Goal: Task Accomplishment & Management: Use online tool/utility

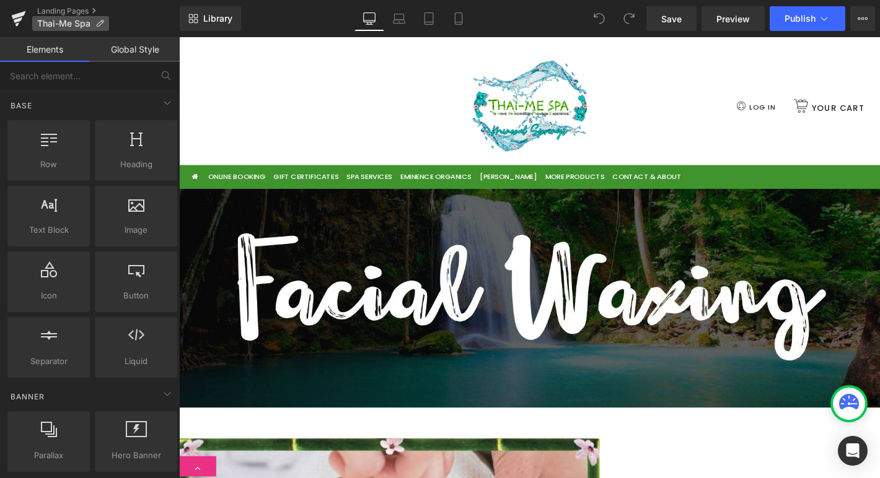
click at [77, 19] on span "Thai-Me Spa" at bounding box center [63, 24] width 53 height 10
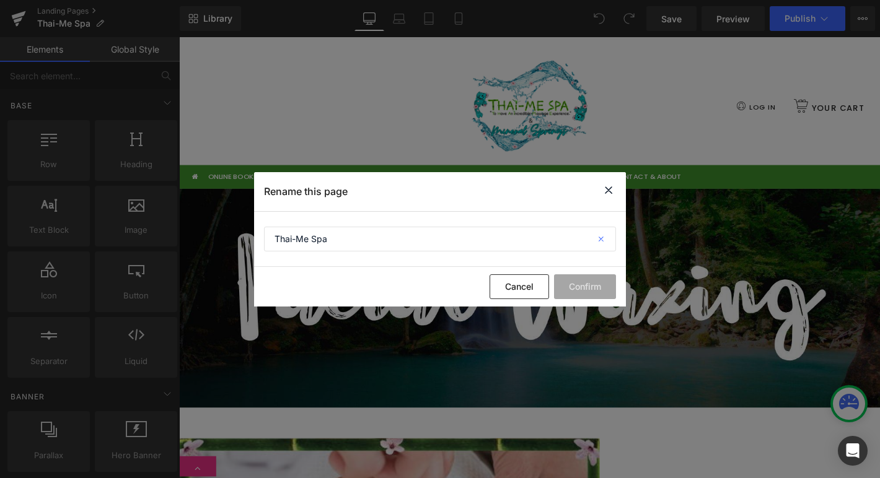
click at [598, 235] on icon at bounding box center [601, 239] width 27 height 25
click at [607, 186] on icon at bounding box center [608, 190] width 15 height 15
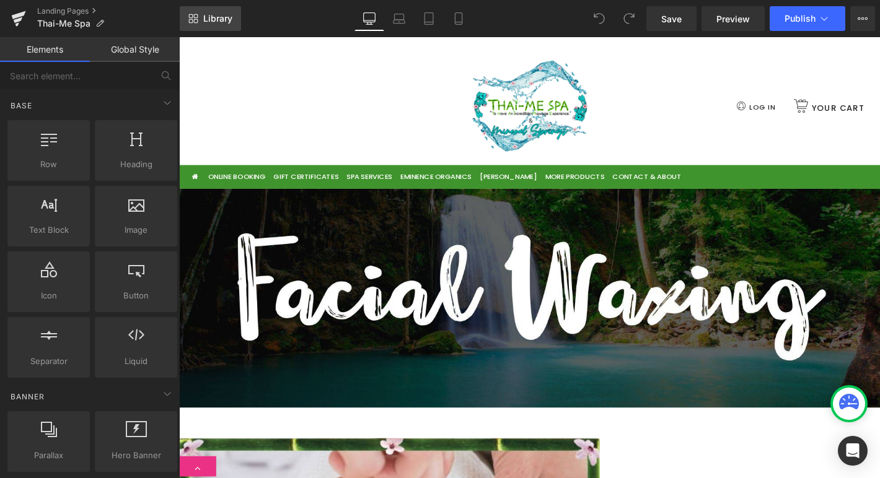
click at [204, 12] on link "Library" at bounding box center [210, 18] width 61 height 25
click at [88, 7] on link "Landing Pages" at bounding box center [108, 11] width 142 height 10
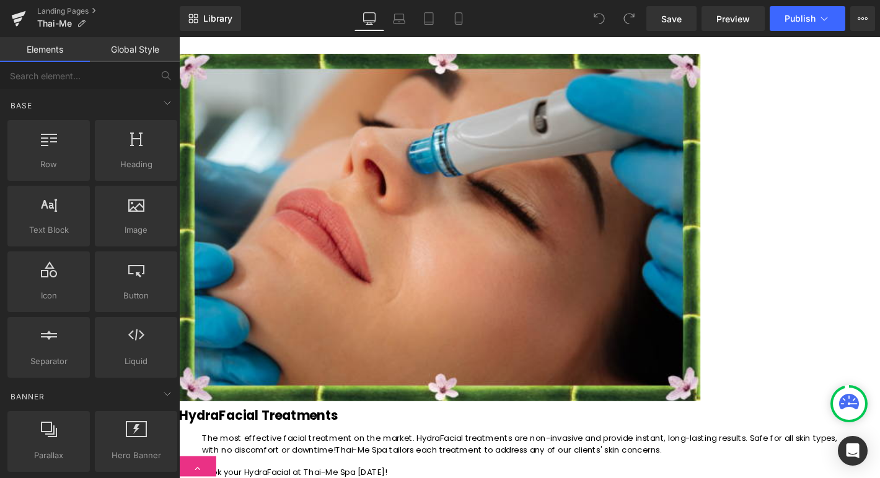
scroll to position [619, 0]
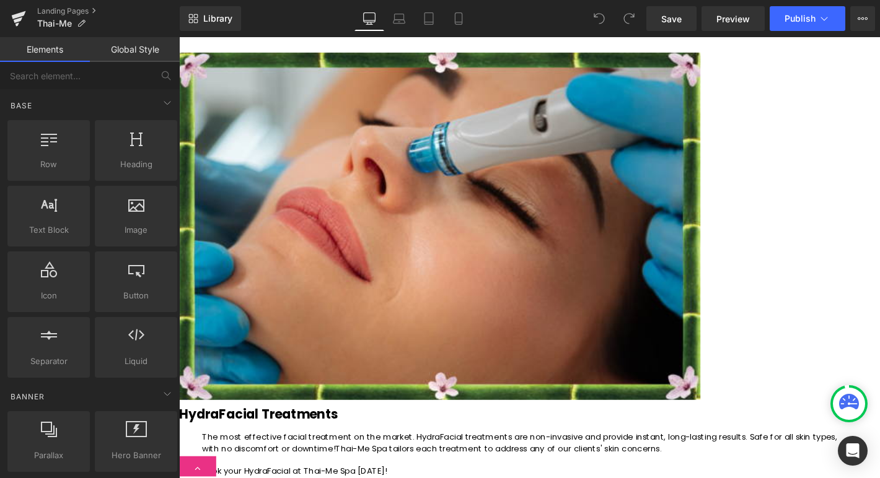
click at [456, 178] on img at bounding box center [457, 234] width 557 height 382
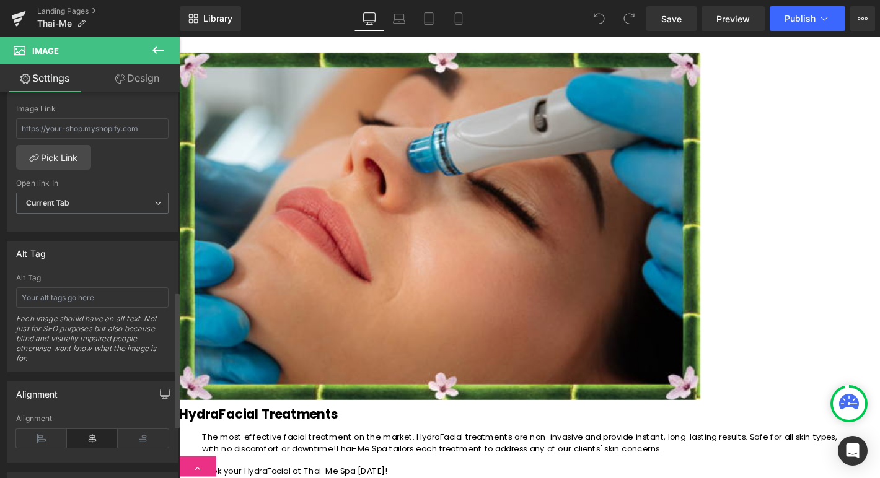
scroll to position [566, 0]
click at [93, 297] on input "text" at bounding box center [92, 296] width 152 height 20
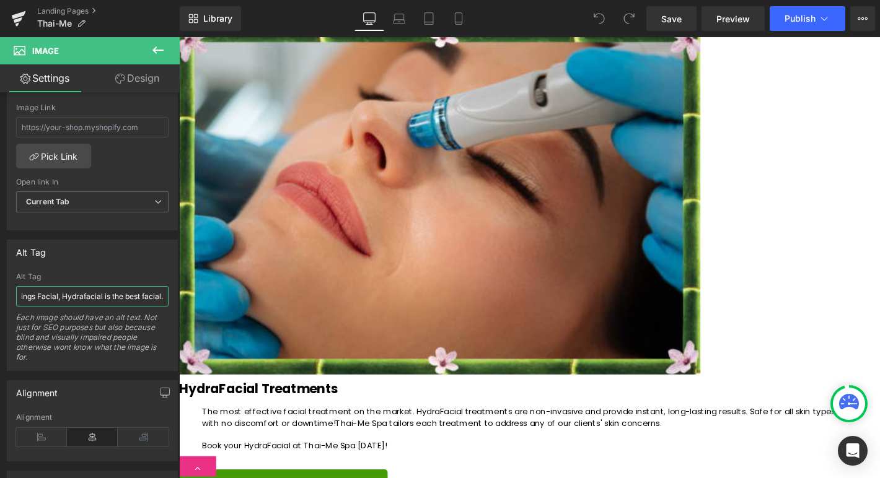
scroll to position [652, 0]
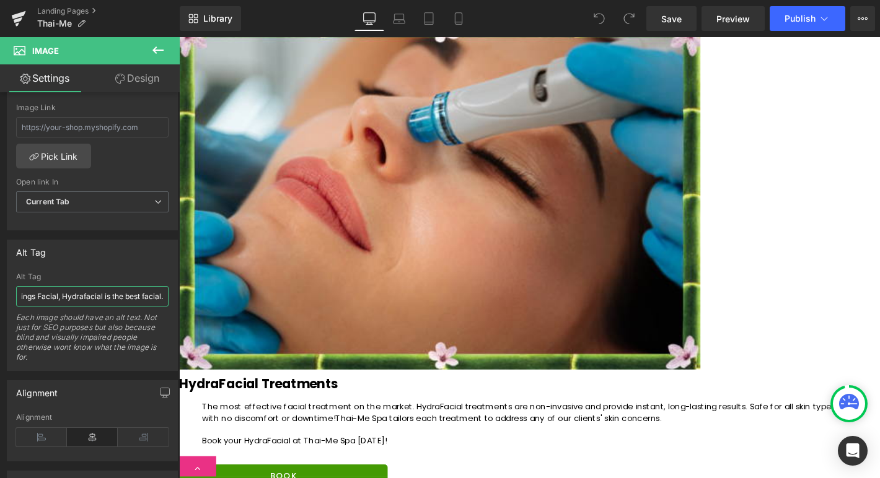
type input "Hot Springs Facial, Hydrafacial is the best facial."
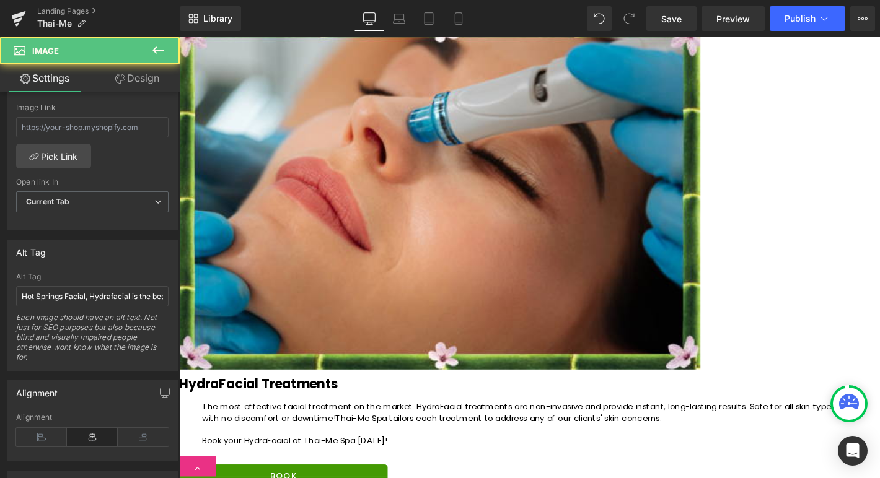
click at [403, 102] on img at bounding box center [457, 202] width 557 height 382
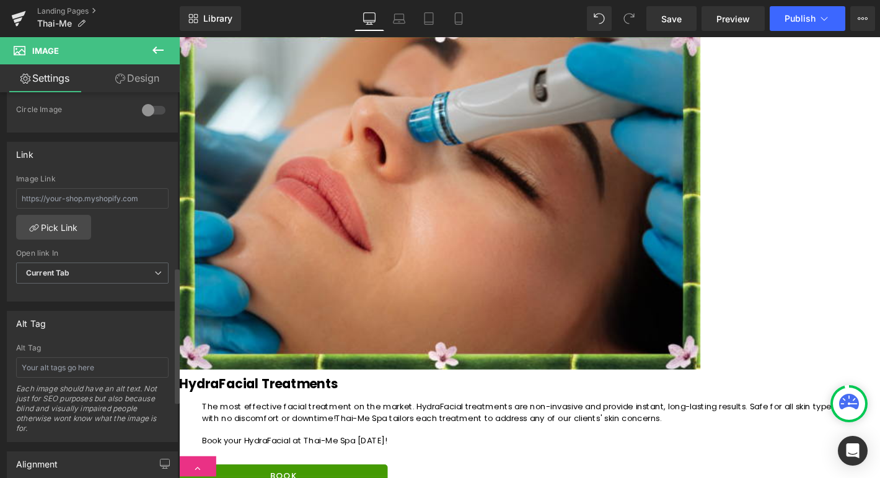
scroll to position [496, 0]
click at [98, 361] on input "text" at bounding box center [92, 366] width 152 height 20
type input "Hot Springs Facial, the Hydrafacial with red and blue [MEDICAL_DATA]."
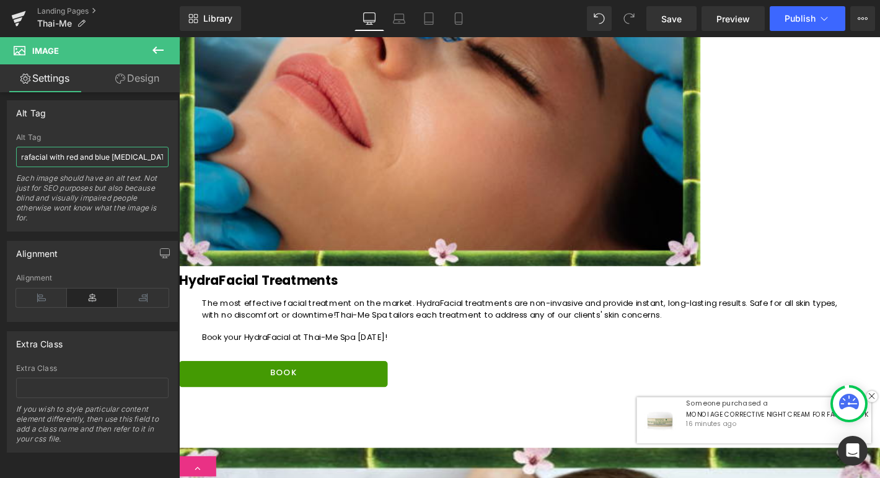
scroll to position [762, 0]
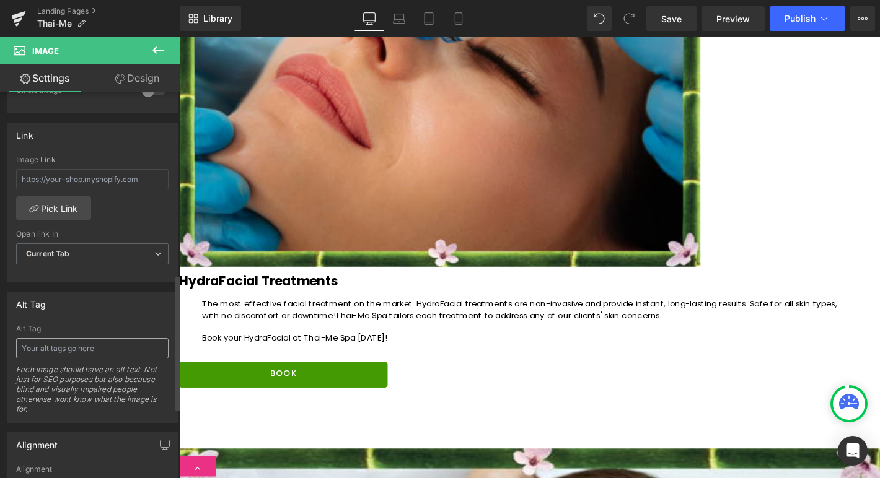
scroll to position [515, 0]
click at [97, 353] on input "text" at bounding box center [92, 346] width 152 height 20
type input "Hot Springs Facial with facial [MEDICAL_DATA] using the hydrafacial machine."
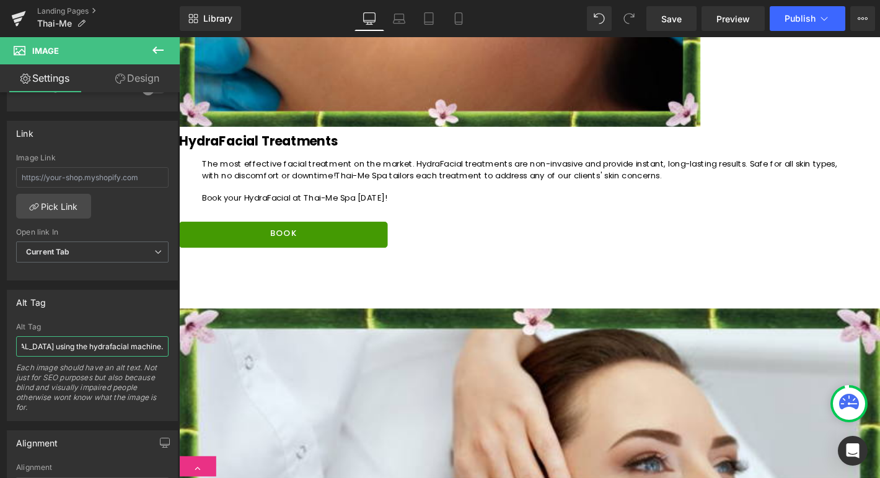
scroll to position [912, 0]
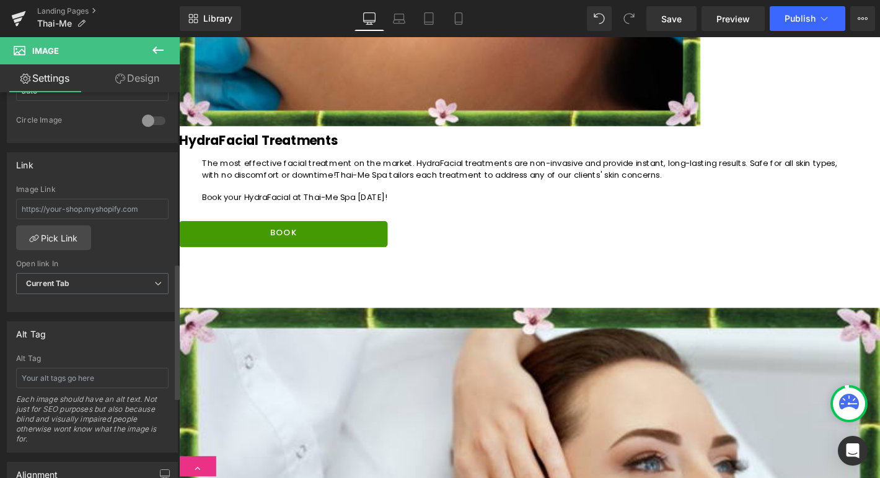
scroll to position [486, 0]
click at [55, 367] on input "text" at bounding box center [92, 376] width 152 height 20
type input "Hot Springs Facial, the eminence organic facial using the best organic skincare…"
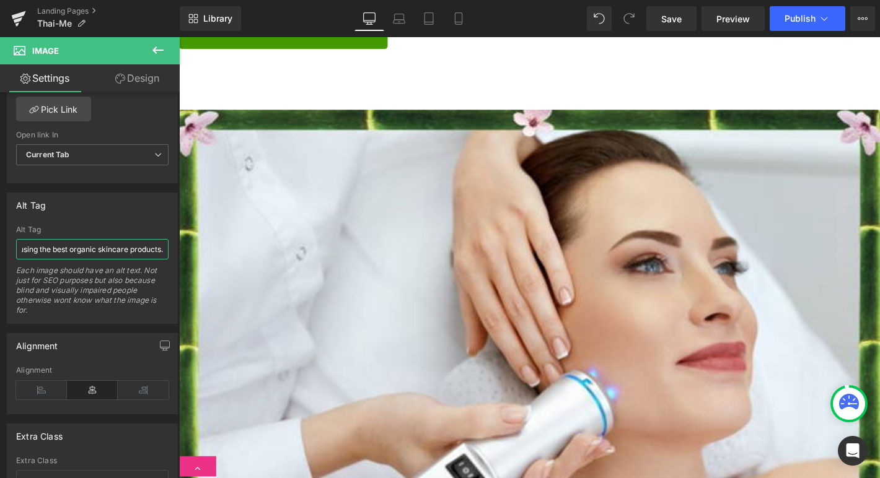
scroll to position [1190, 0]
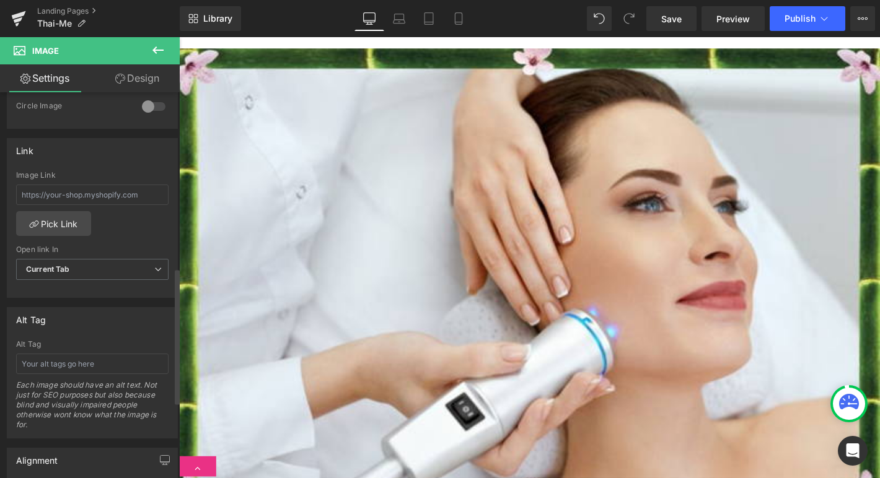
scroll to position [499, 0]
click at [74, 360] on input "text" at bounding box center [92, 362] width 152 height 20
type input "Hot Springs Facial, the herbal thai facial using the best organic skincare prod…"
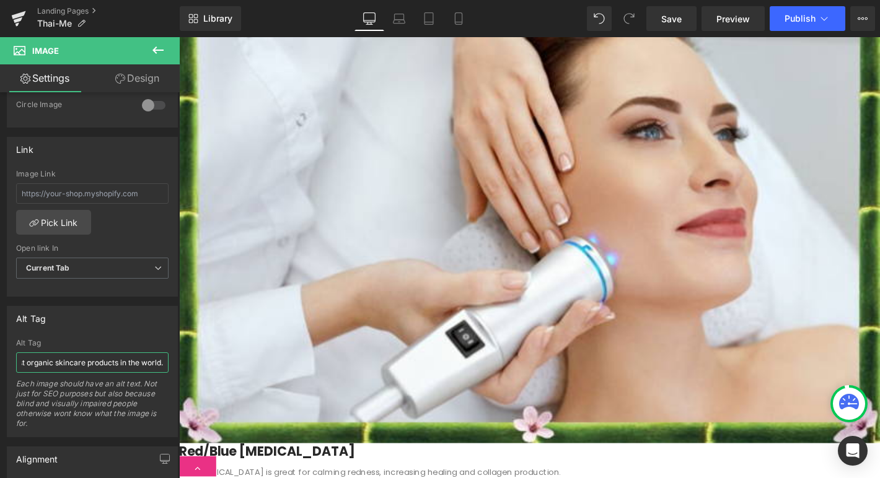
scroll to position [1256, 0]
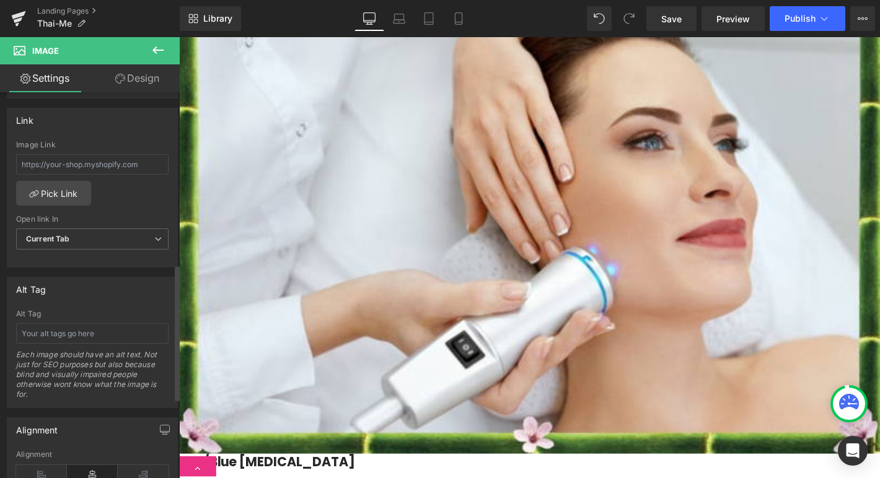
scroll to position [530, 0]
click at [72, 333] on input "text" at bounding box center [92, 332] width 152 height 20
type input "Hot Springs Facials, Back facial in [GEOGRAPHIC_DATA], [GEOGRAPHIC_DATA]"
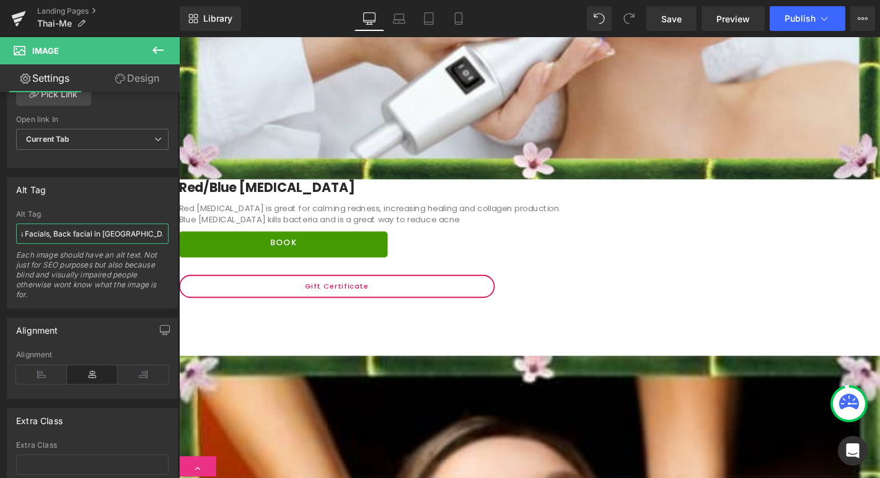
scroll to position [1554, 0]
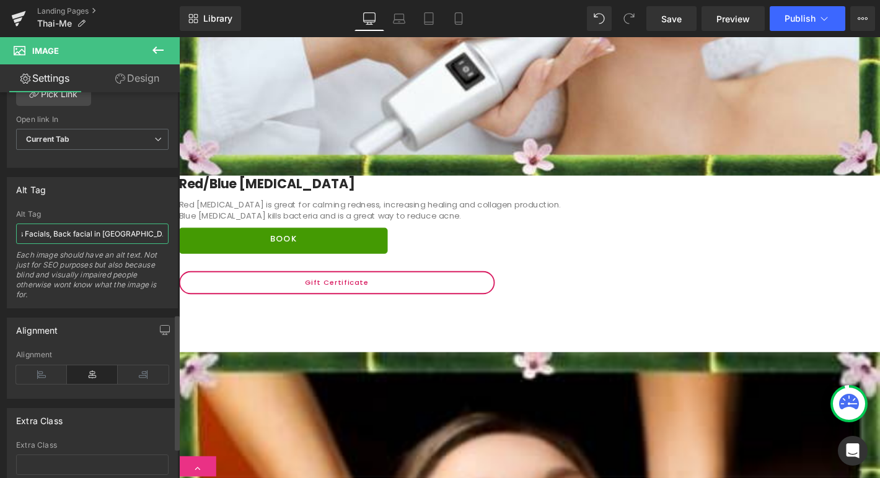
click at [121, 231] on input "Hot Springs Facials, Back facial in [GEOGRAPHIC_DATA], [GEOGRAPHIC_DATA]" at bounding box center [92, 234] width 152 height 20
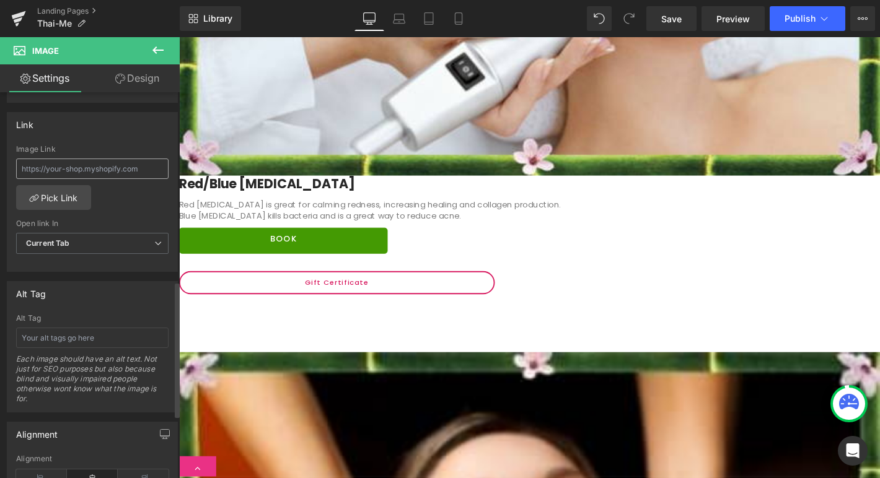
scroll to position [535, 0]
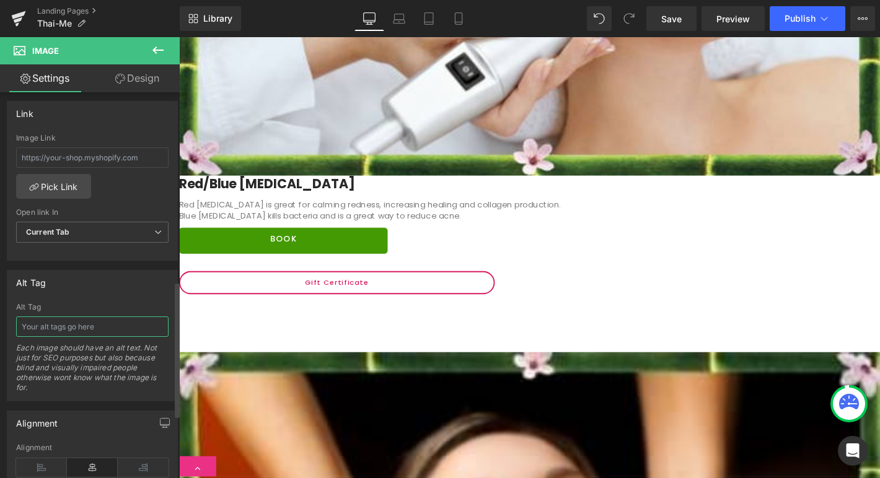
click at [94, 326] on input "text" at bounding box center [92, 327] width 152 height 20
paste input "Hot Springs Facials, Back facial in [GEOGRAPHIC_DATA], [GEOGRAPHIC_DATA]"
drag, startPoint x: 72, startPoint y: 326, endPoint x: 54, endPoint y: 325, distance: 18.0
click at [54, 325] on input "Hot Springs Facials, Back facial in [GEOGRAPHIC_DATA], [GEOGRAPHIC_DATA]" at bounding box center [92, 327] width 152 height 20
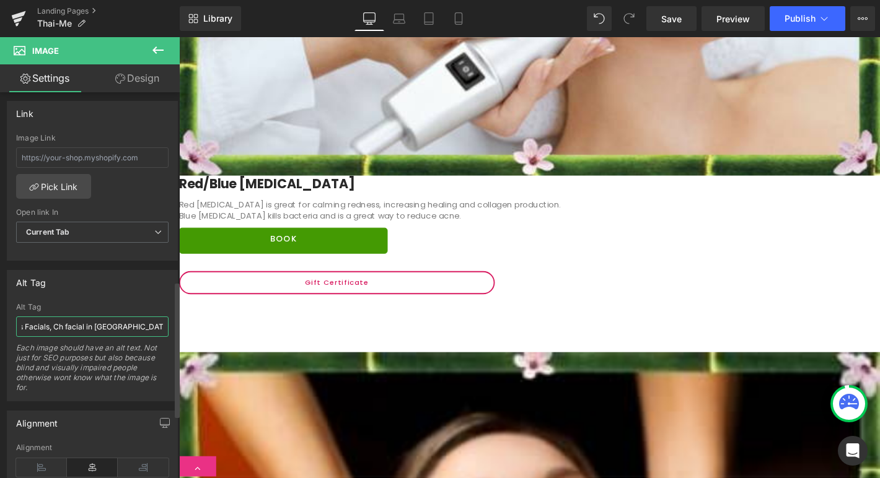
scroll to position [0, 28]
type input "Hot Springs Facials, Chest facial in [GEOGRAPHIC_DATA], [GEOGRAPHIC_DATA]"
click at [45, 326] on input "Hot Springs Facials, Chest facial in [GEOGRAPHIC_DATA], [GEOGRAPHIC_DATA]" at bounding box center [92, 327] width 152 height 20
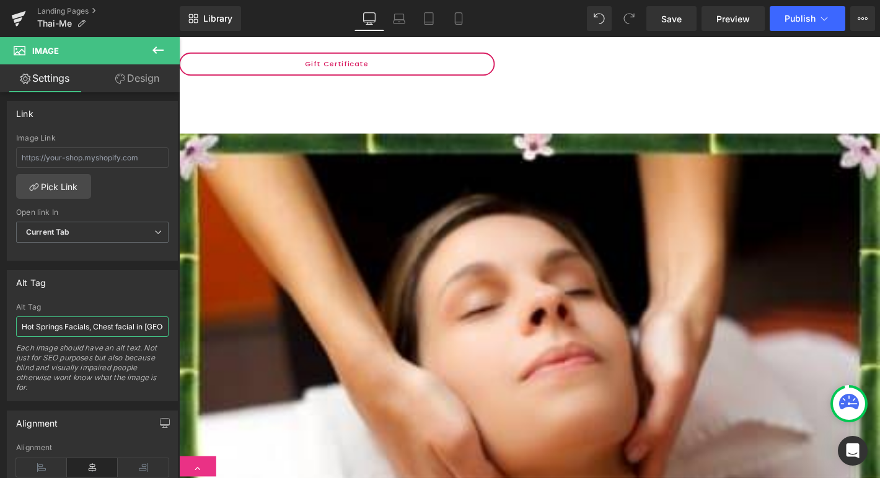
scroll to position [1789, 0]
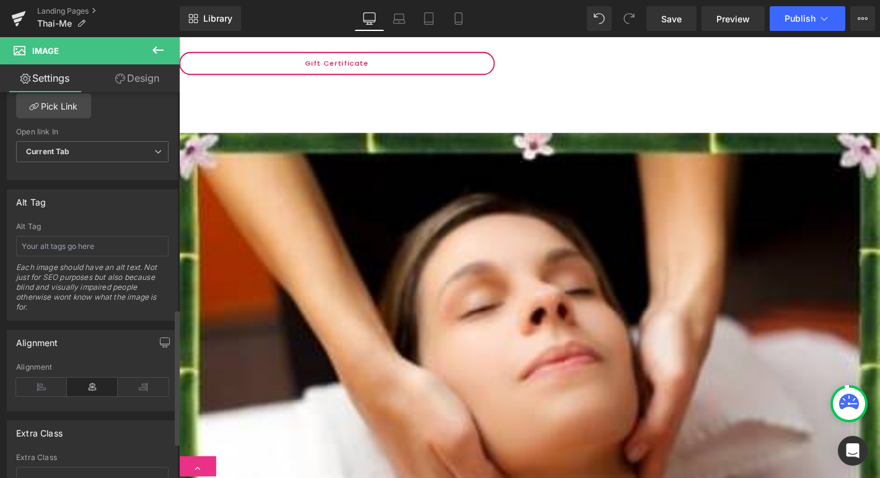
scroll to position [618, 0]
click at [76, 243] on input "text" at bounding box center [92, 244] width 152 height 20
paste input "Hot Springs Facials, Back facial in [GEOGRAPHIC_DATA], [GEOGRAPHIC_DATA]"
drag, startPoint x: 72, startPoint y: 245, endPoint x: 54, endPoint y: 245, distance: 18.6
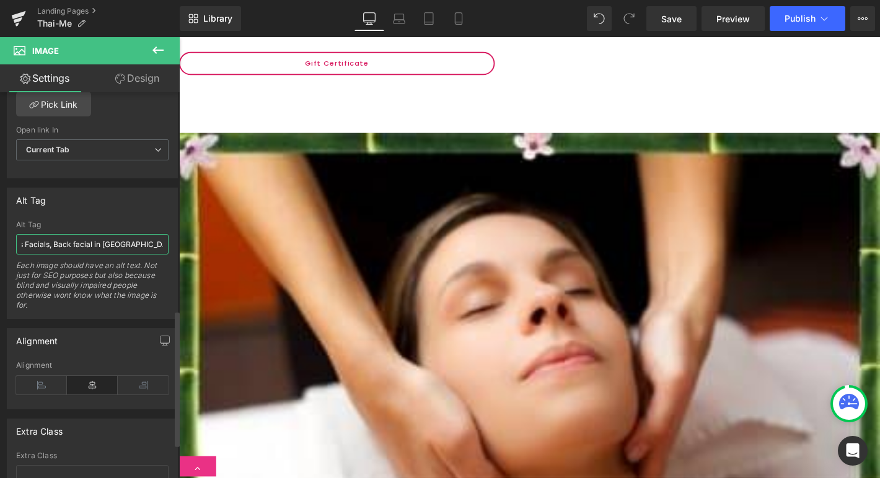
click at [54, 245] on input "Hot Springs Facials, Back facial in [GEOGRAPHIC_DATA], [GEOGRAPHIC_DATA]" at bounding box center [92, 244] width 152 height 20
drag, startPoint x: 92, startPoint y: 245, endPoint x: 72, endPoint y: 243, distance: 19.9
click at [72, 243] on input "Hot Springs Facials, facial in [GEOGRAPHIC_DATA], [GEOGRAPHIC_DATA]" at bounding box center [92, 244] width 152 height 20
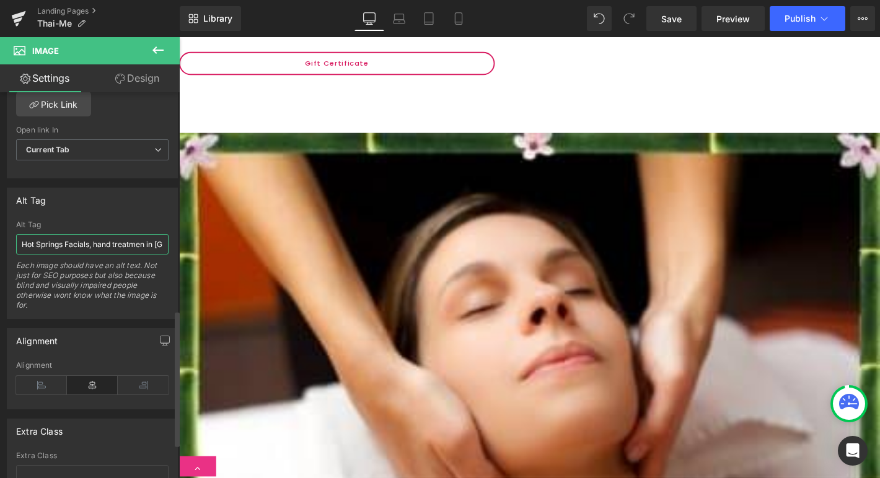
type input "Hot Springs Facials, hand treatment in [GEOGRAPHIC_DATA], [GEOGRAPHIC_DATA]"
drag, startPoint x: 320, startPoint y: 281, endPoint x: 216, endPoint y: 255, distance: 107.9
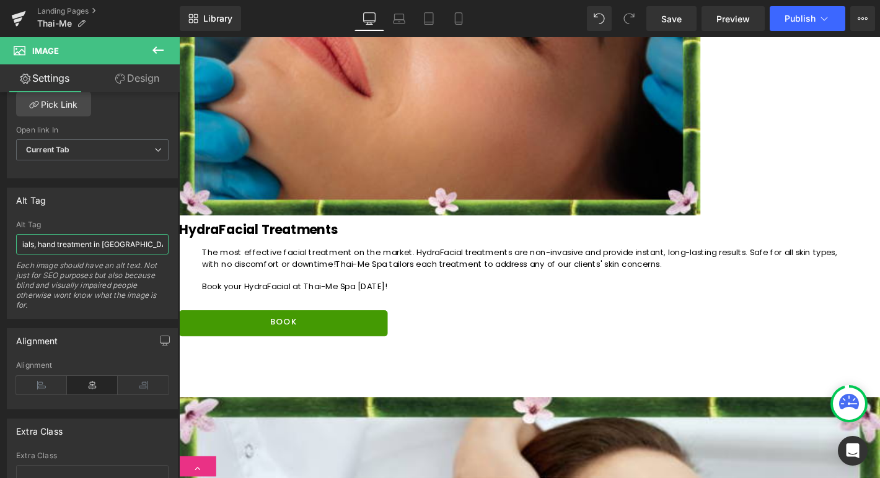
scroll to position [819, 0]
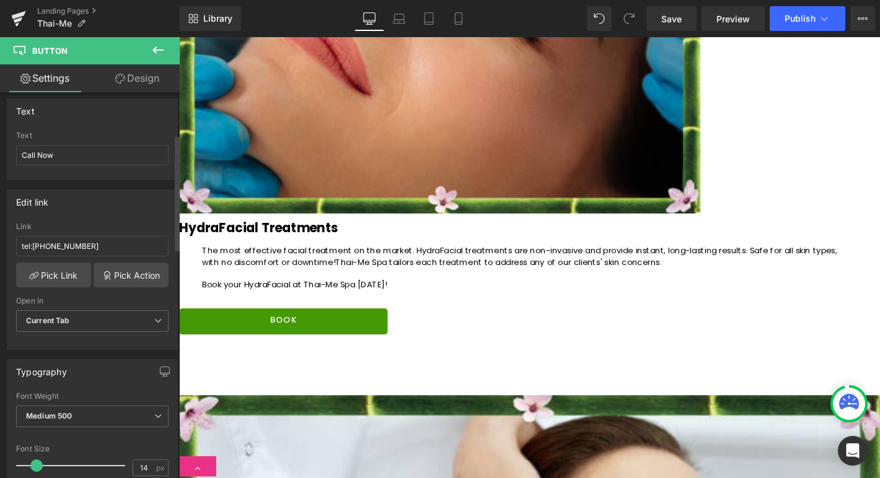
scroll to position [61, 0]
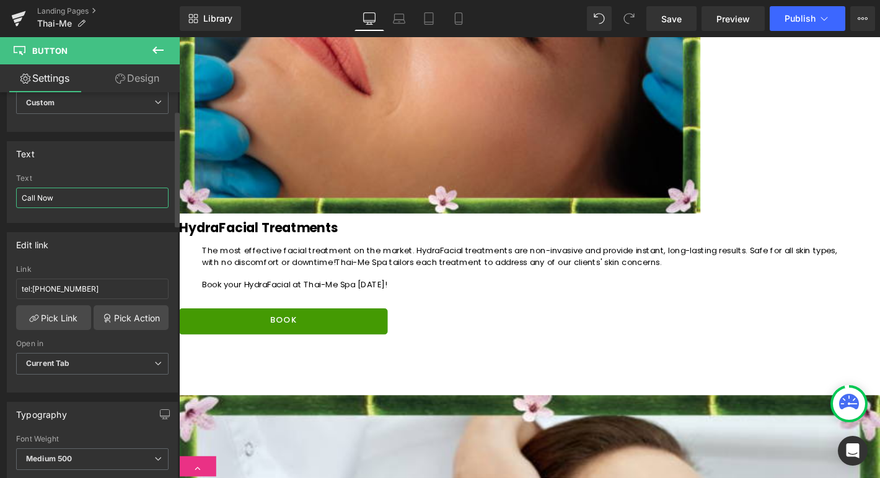
drag, startPoint x: 59, startPoint y: 199, endPoint x: 0, endPoint y: 199, distance: 58.8
click at [0, 199] on div "Text Call Now Text Call Now" at bounding box center [92, 177] width 185 height 91
type input "$50"
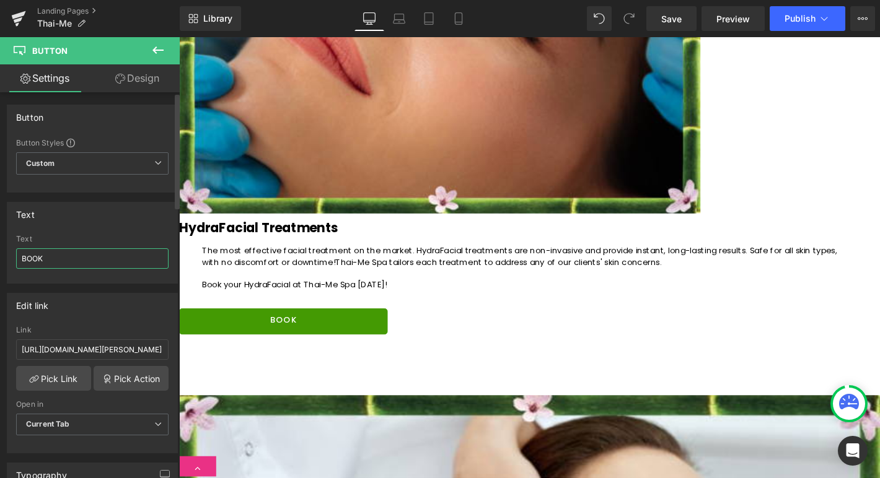
drag, startPoint x: 25, startPoint y: 257, endPoint x: 1, endPoint y: 256, distance: 24.8
click at [0, 257] on div "Text BOOK Text BOOK" at bounding box center [92, 238] width 185 height 91
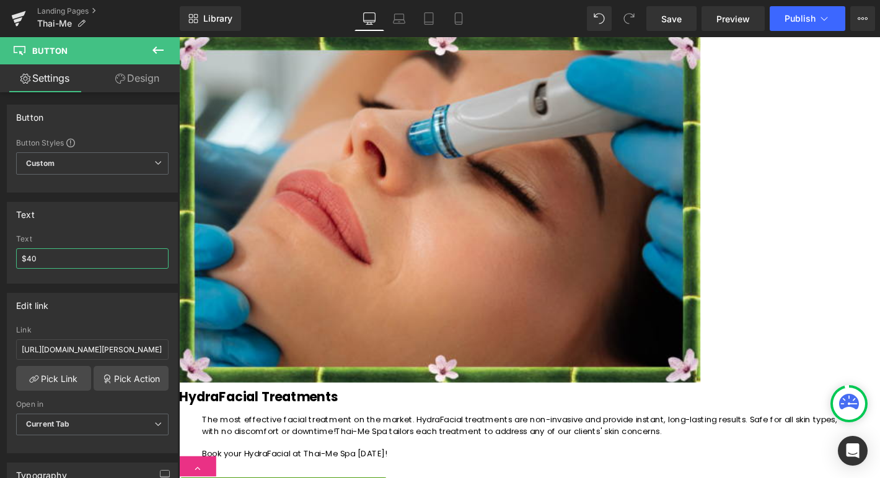
scroll to position [631, 0]
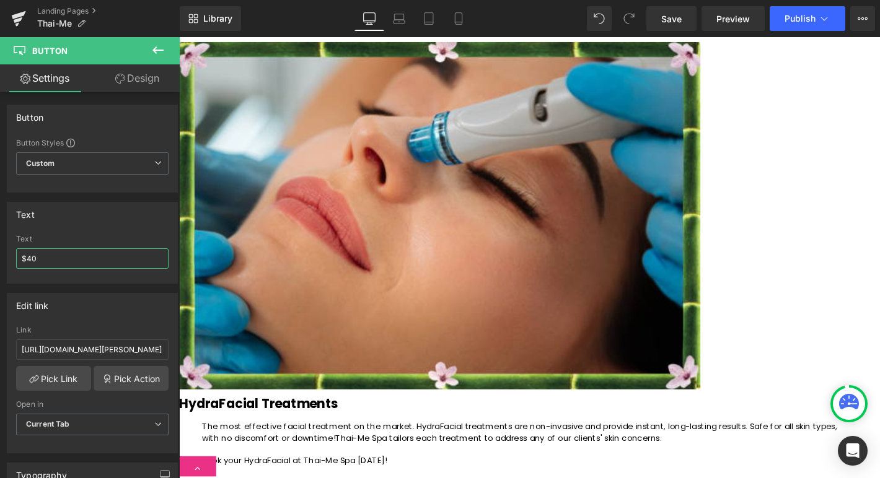
type input "$40"
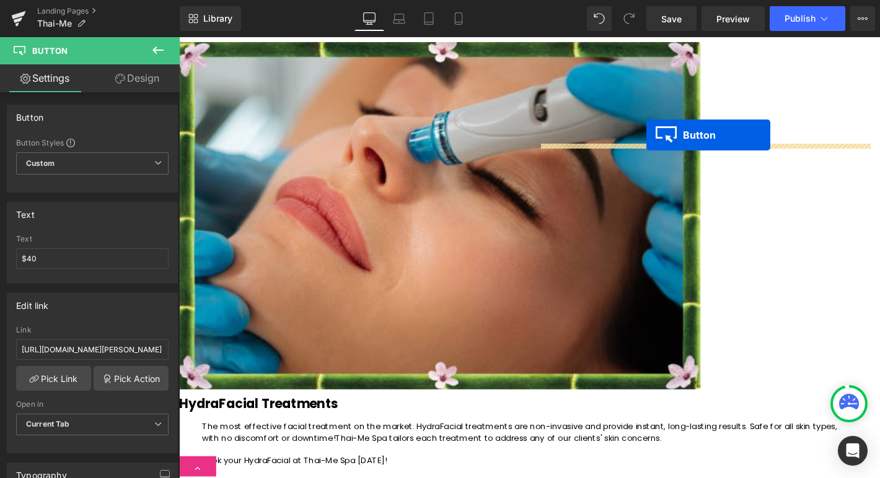
drag, startPoint x: 719, startPoint y: 334, endPoint x: 679, endPoint y: 142, distance: 196.2
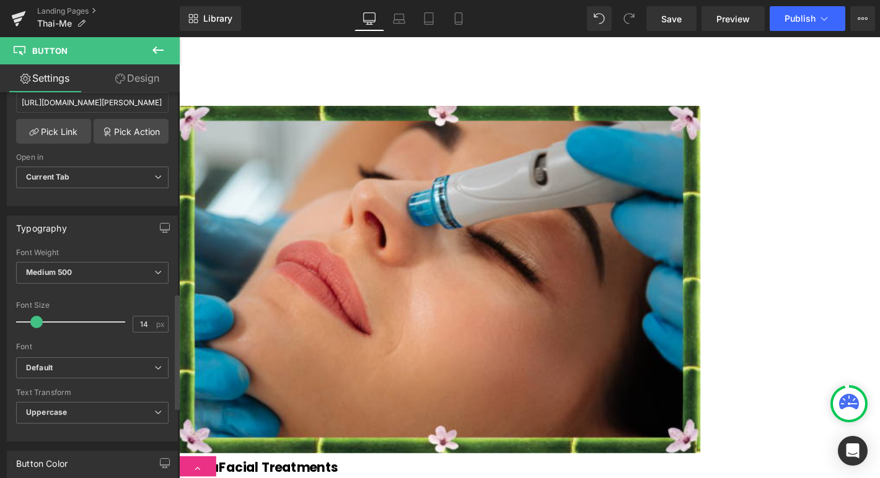
scroll to position [0, 0]
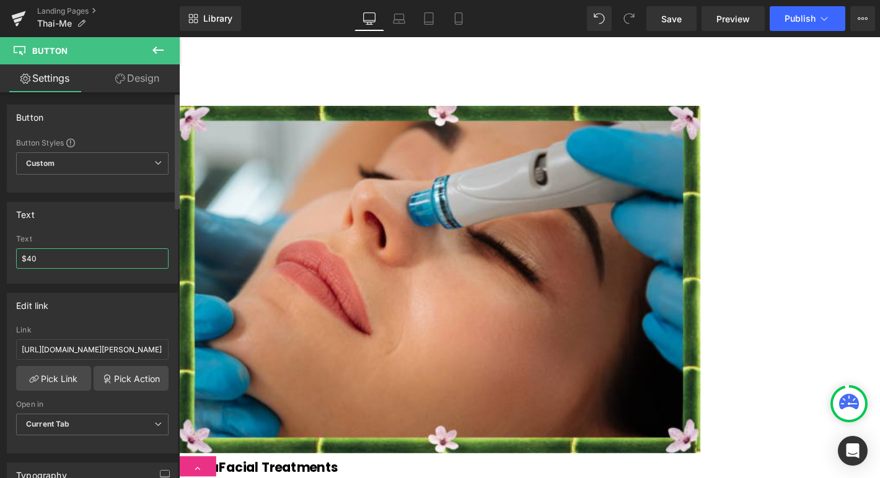
drag, startPoint x: 66, startPoint y: 260, endPoint x: 0, endPoint y: 245, distance: 67.9
click at [0, 245] on div "Text $40 Text $40" at bounding box center [92, 238] width 185 height 91
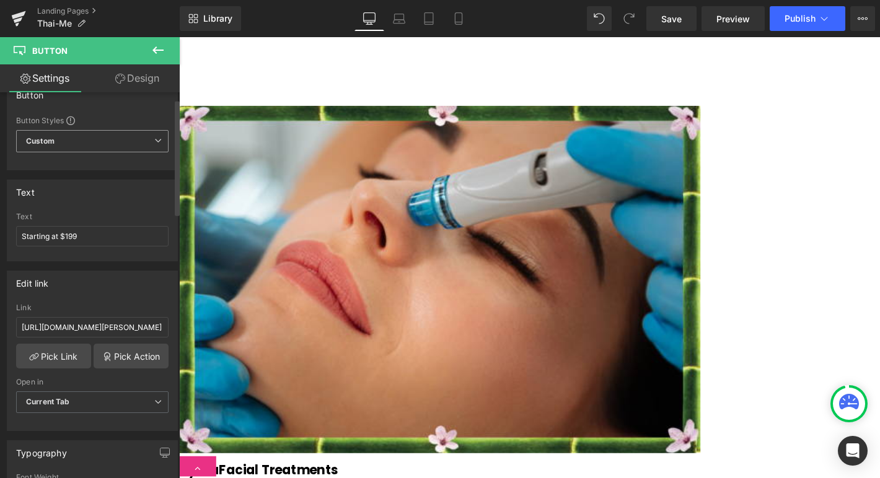
click at [107, 140] on span "Custom Setup Global Style" at bounding box center [92, 141] width 152 height 22
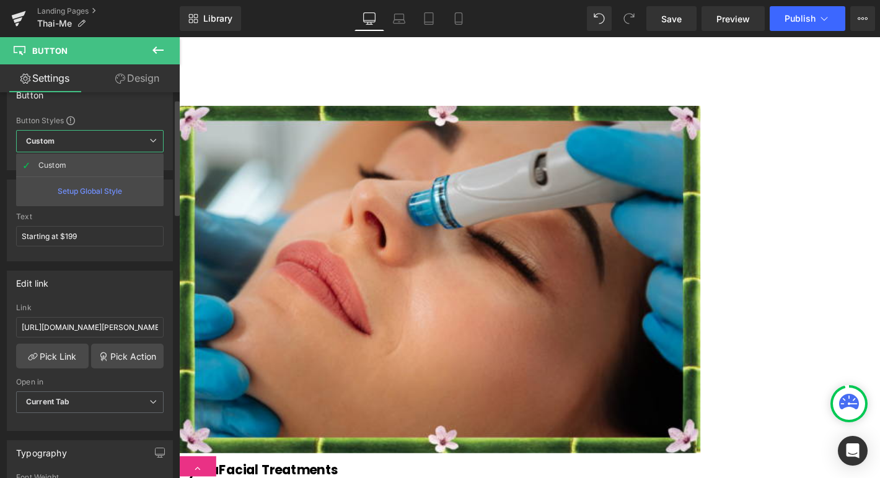
click at [107, 140] on span "Custom Setup Global Style" at bounding box center [89, 141] width 147 height 22
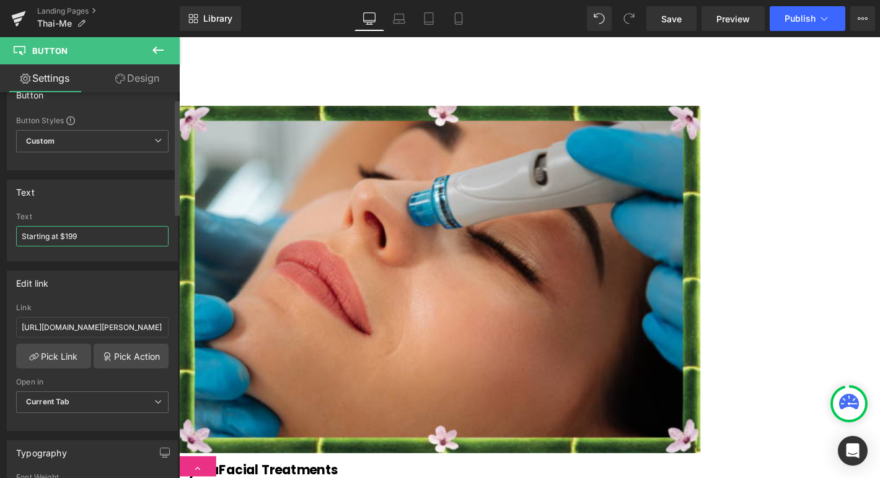
drag, startPoint x: 60, startPoint y: 237, endPoint x: 1, endPoint y: 236, distance: 59.5
click at [0, 236] on div "Text Starting at $199 Text Starting at $199" at bounding box center [92, 215] width 185 height 91
type input "$199"
click at [809, 19] on span "Publish" at bounding box center [799, 19] width 31 height 10
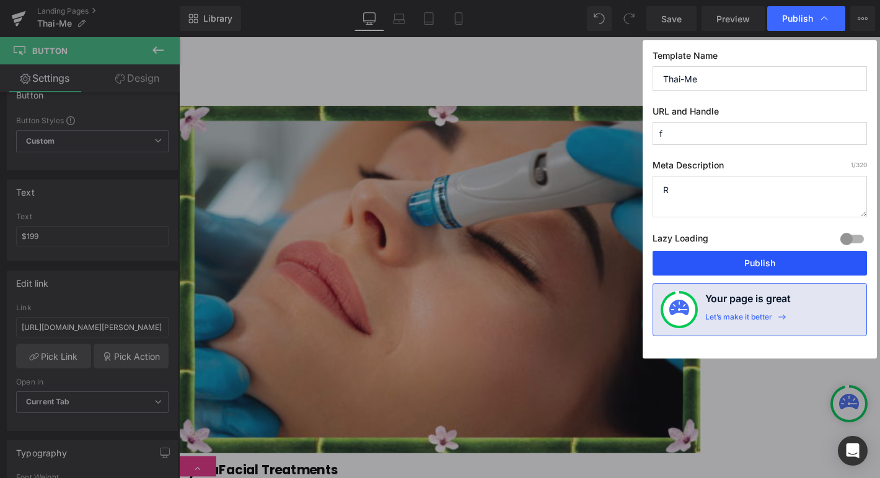
click at [759, 264] on button "Publish" at bounding box center [759, 263] width 214 height 25
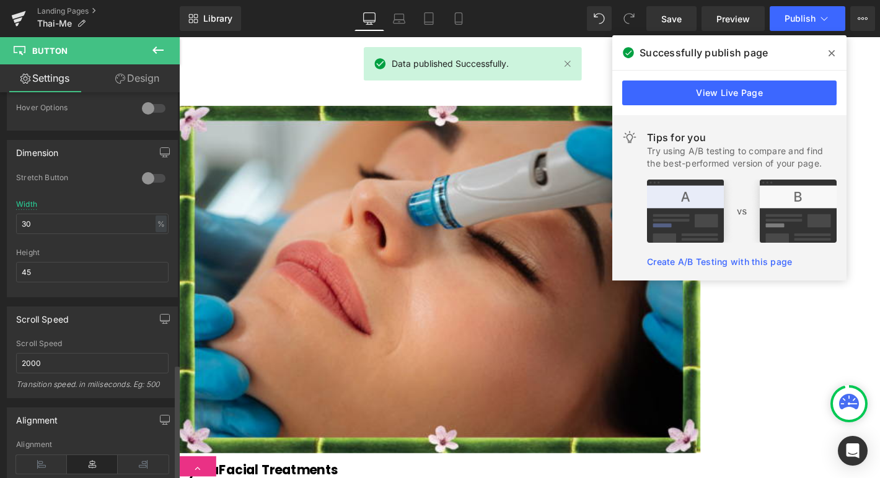
scroll to position [908, 0]
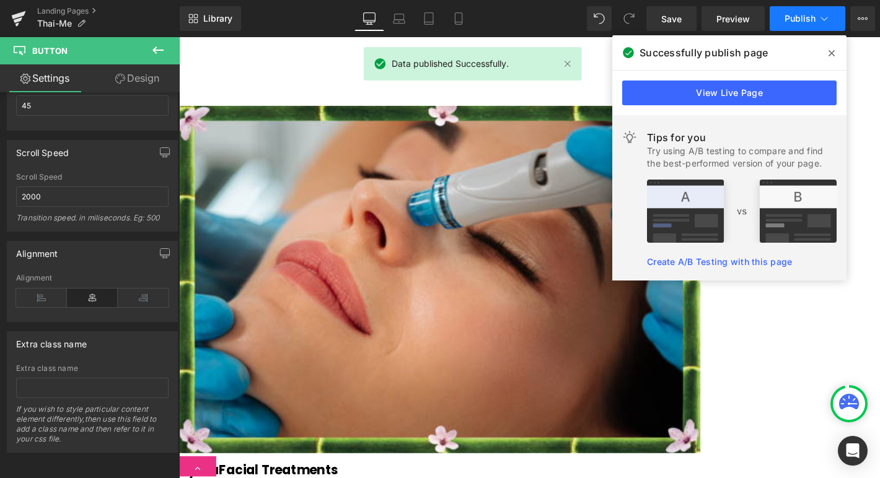
click at [782, 9] on button "Publish" at bounding box center [807, 18] width 76 height 25
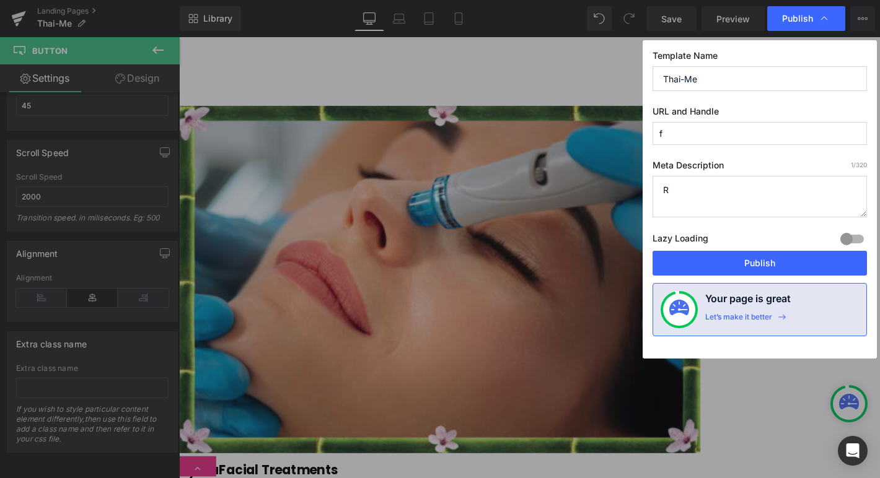
drag, startPoint x: 693, startPoint y: 190, endPoint x: 627, endPoint y: 188, distance: 65.1
click at [627, 188] on div "Publish Template Name Thai-Me URL and Handle f Meta Description 1 /320 R Lazy L…" at bounding box center [440, 239] width 880 height 478
type textarea "F"
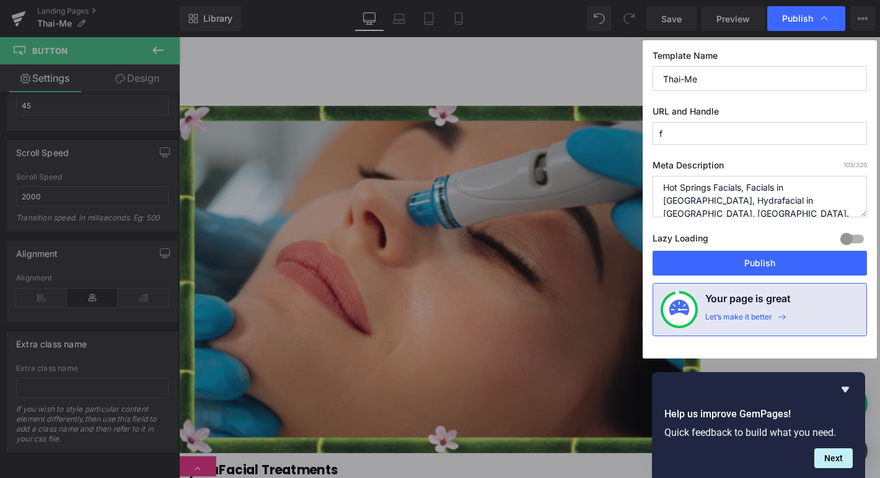
scroll to position [0, 0]
click at [847, 190] on textarea "R" at bounding box center [759, 197] width 214 height 42
click at [732, 208] on textarea "R" at bounding box center [759, 197] width 214 height 42
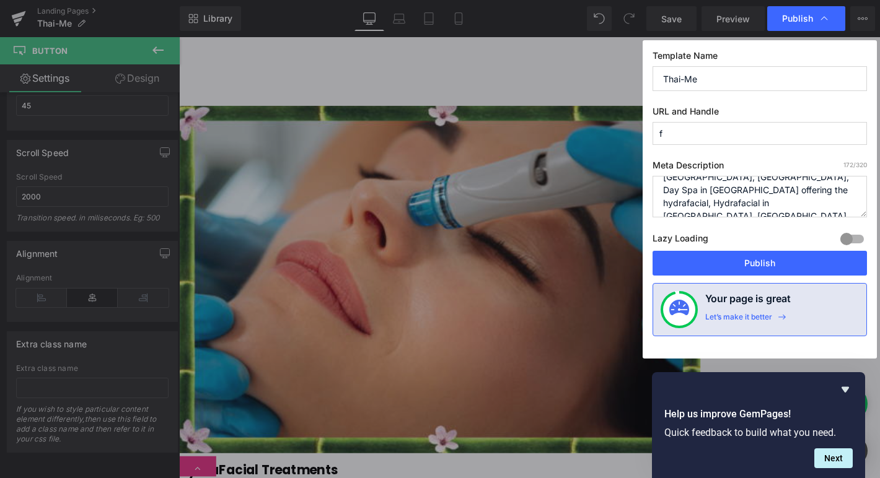
click at [761, 192] on textarea "R" at bounding box center [759, 197] width 214 height 42
type textarea "Hot Springs Facials, Facials in [GEOGRAPHIC_DATA], [GEOGRAPHIC_DATA], Day Spa i…"
click at [762, 133] on input "f" at bounding box center [759, 133] width 214 height 23
click at [753, 72] on input "Thai-Me" at bounding box center [759, 78] width 214 height 25
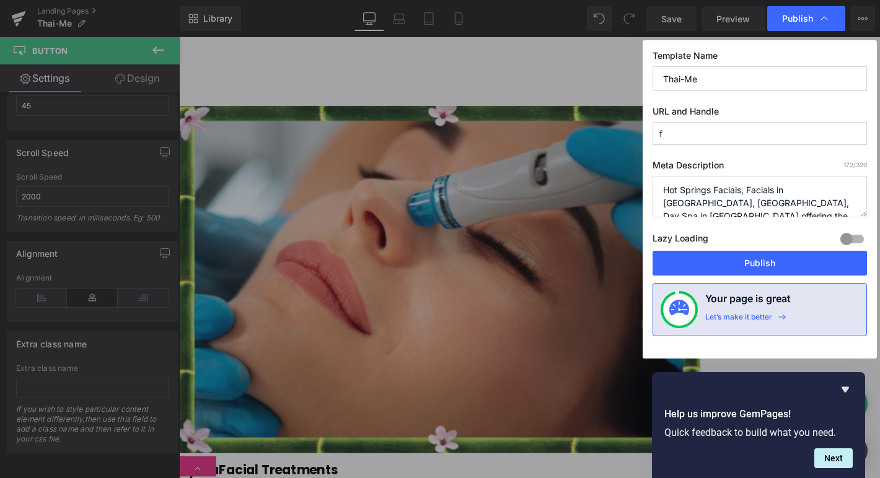
click at [753, 84] on input "Thai-Me" at bounding box center [759, 78] width 214 height 25
type input "T"
type input "Hot Springs Facials - [GEOGRAPHIC_DATA], [GEOGRAPHIC_DATA]"
click at [726, 131] on input "f" at bounding box center [759, 133] width 214 height 23
type input "facials-in-hot-springs-ar-facials-hot-springs-facials"
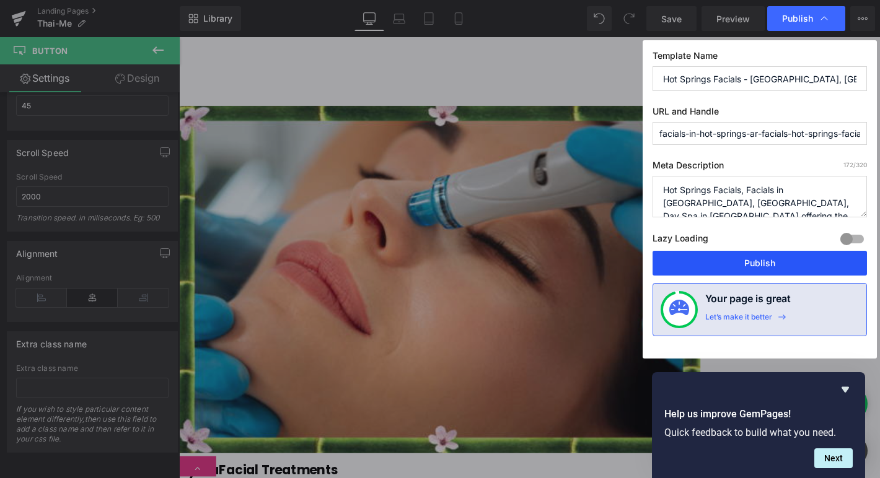
click at [751, 266] on button "Publish" at bounding box center [759, 263] width 214 height 25
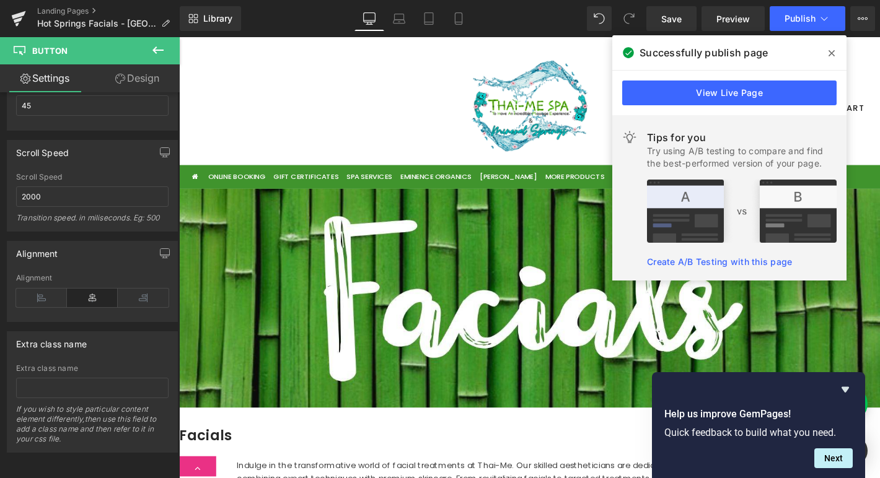
click at [566, 347] on img at bounding box center [553, 316] width 749 height 234
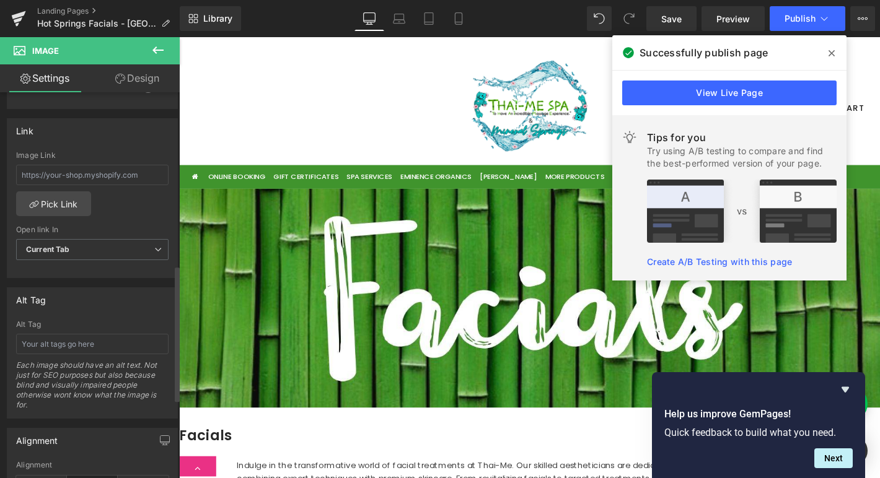
scroll to position [525, 0]
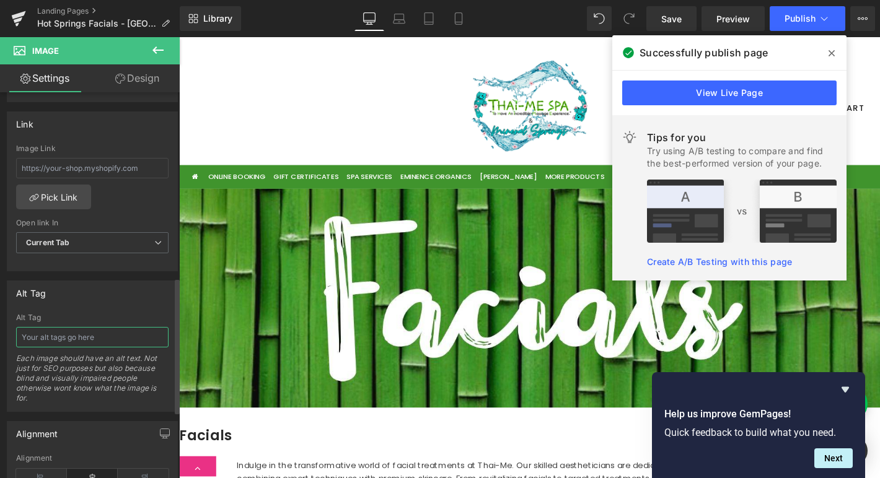
click at [69, 332] on input "text" at bounding box center [92, 337] width 152 height 20
paste input "Hot Springs Facials, Back facial in [GEOGRAPHIC_DATA], [GEOGRAPHIC_DATA]"
drag, startPoint x: 74, startPoint y: 336, endPoint x: 55, endPoint y: 335, distance: 19.2
click at [55, 335] on input "Hot Springs Facials, Back facial in [GEOGRAPHIC_DATA], [GEOGRAPHIC_DATA]" at bounding box center [92, 337] width 152 height 20
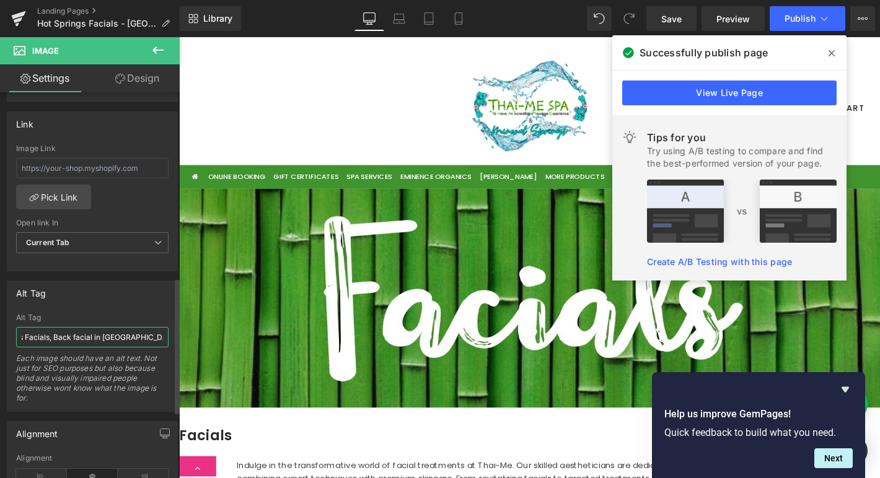
type input "Hot Springs Facials, facial in [GEOGRAPHIC_DATA], [GEOGRAPHIC_DATA]"
drag, startPoint x: 66, startPoint y: 336, endPoint x: 2, endPoint y: 336, distance: 63.8
click at [2, 336] on div "Alt Tag Hot Springs Facials, facial in [GEOGRAPHIC_DATA], [GEOGRAPHIC_DATA] Alt…" at bounding box center [92, 341] width 185 height 141
click at [274, 111] on div "Log in Log in Email * Password * Login Forgot your password? No account? Create…" at bounding box center [553, 110] width 743 height 103
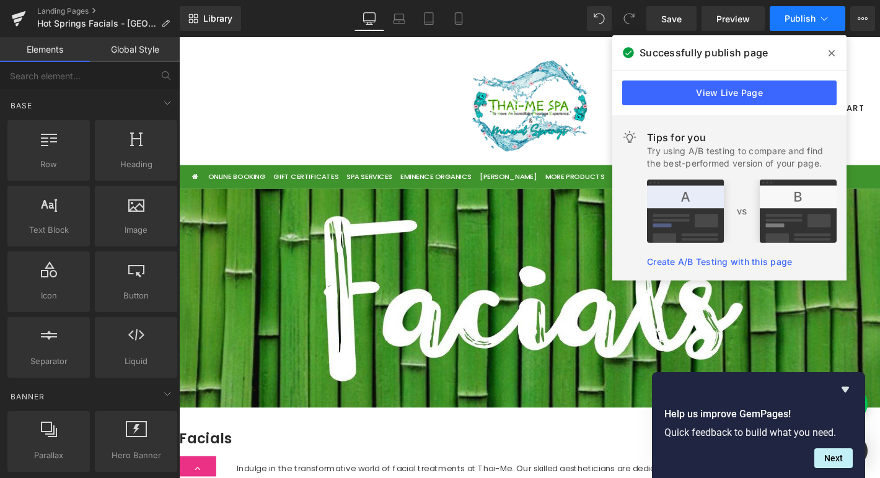
click at [806, 17] on span "Publish" at bounding box center [799, 19] width 31 height 10
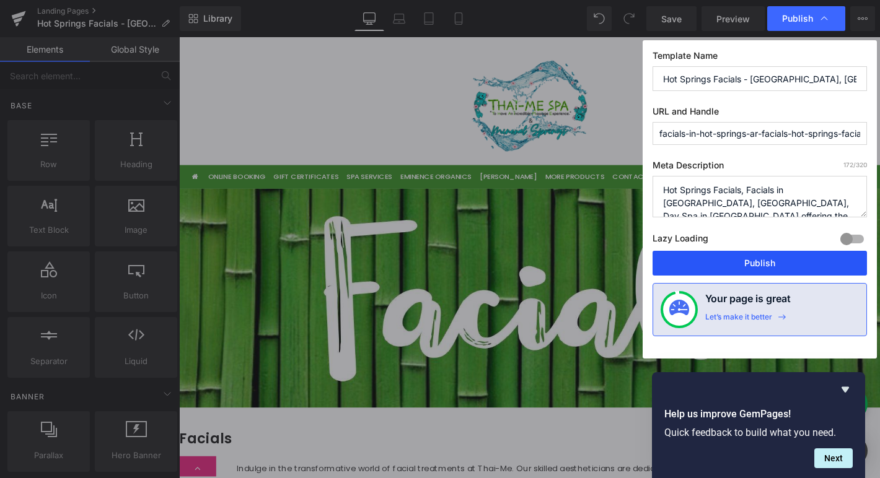
click at [758, 263] on button "Publish" at bounding box center [759, 263] width 214 height 25
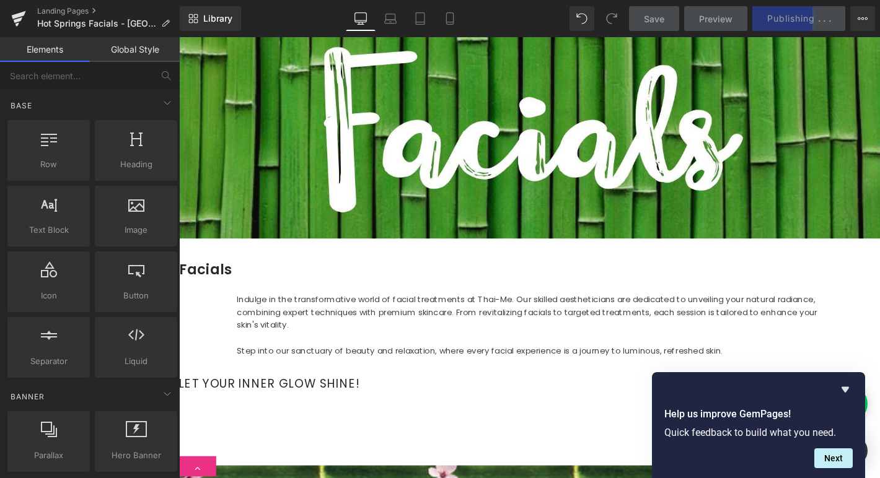
scroll to position [183, 0]
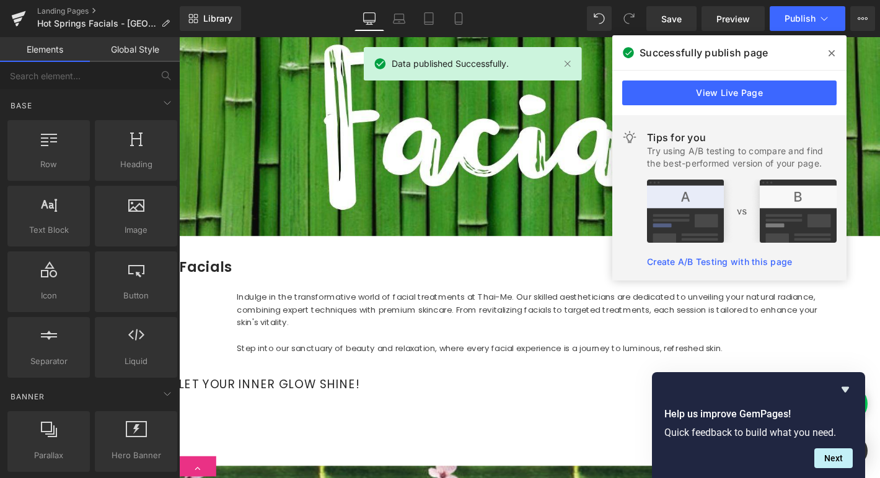
click at [595, 284] on h1 "Facials" at bounding box center [553, 284] width 749 height 24
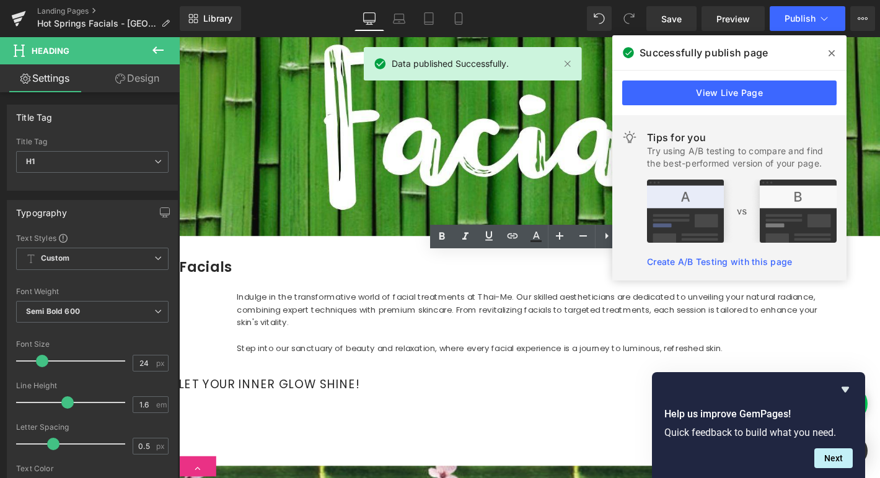
click at [520, 278] on h1 "Facials" at bounding box center [553, 284] width 749 height 24
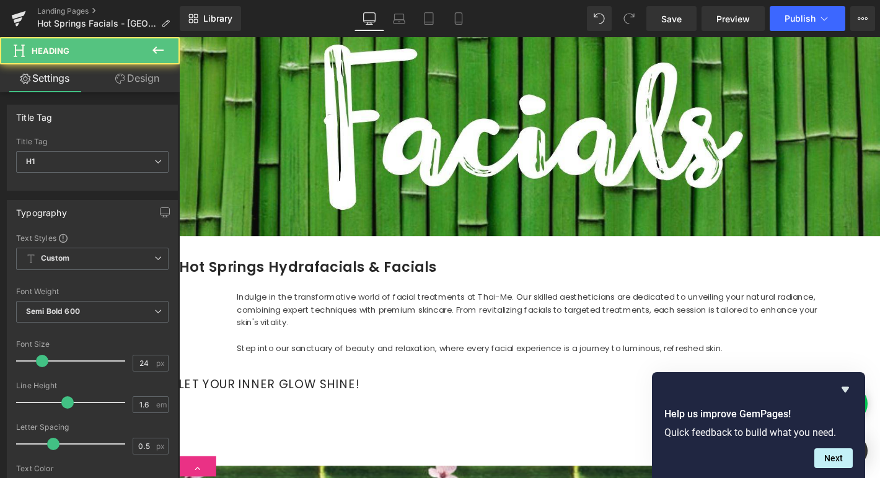
click at [606, 282] on h1 "Hot Springs Hydrafacials & Facials" at bounding box center [553, 284] width 749 height 24
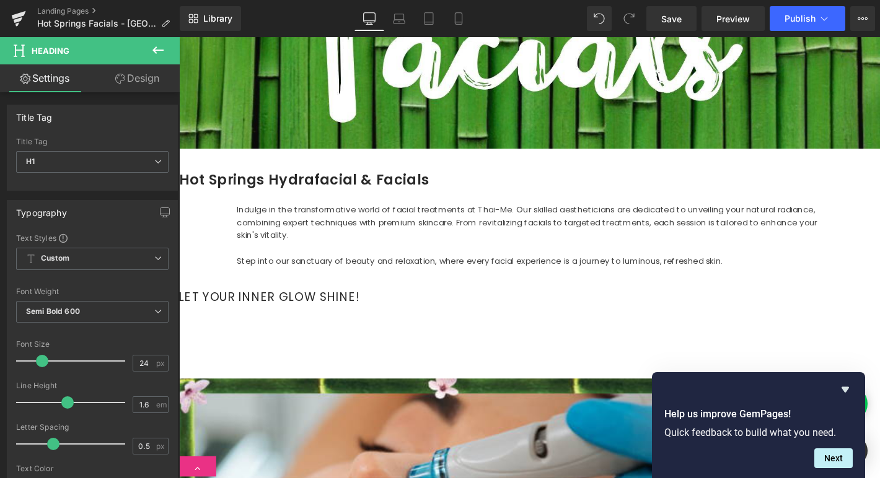
scroll to position [276, 0]
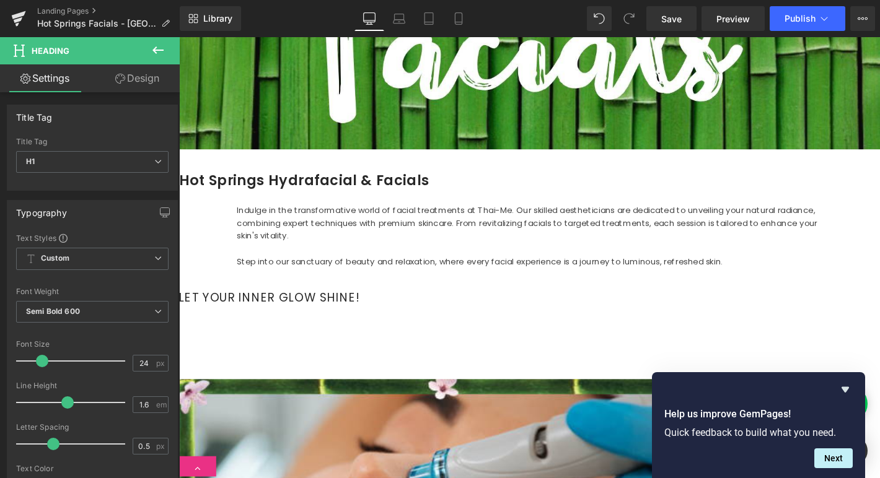
click at [540, 219] on div "Indulge in the transformative world of facial treatments at Thai-Me. Our skille…" at bounding box center [554, 250] width 626 height 69
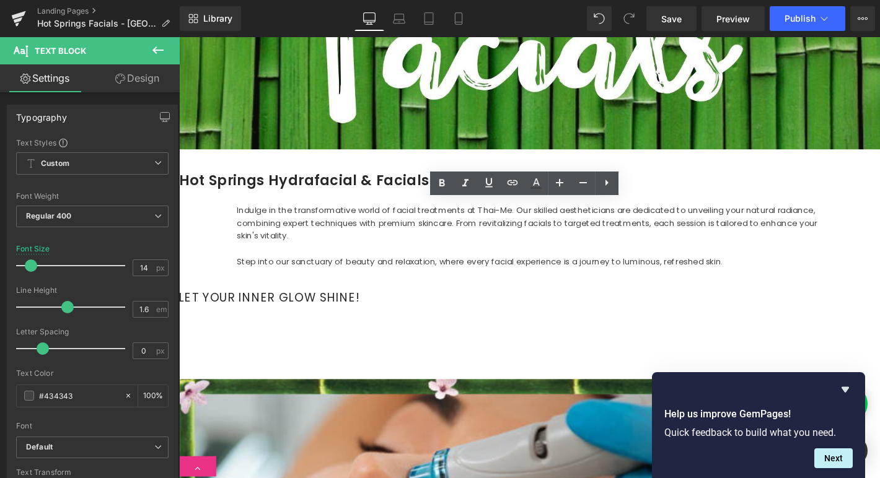
click at [541, 222] on div "Indulge in the transformative world of facial treatments at Thai-Me. Our skille…" at bounding box center [554, 250] width 626 height 69
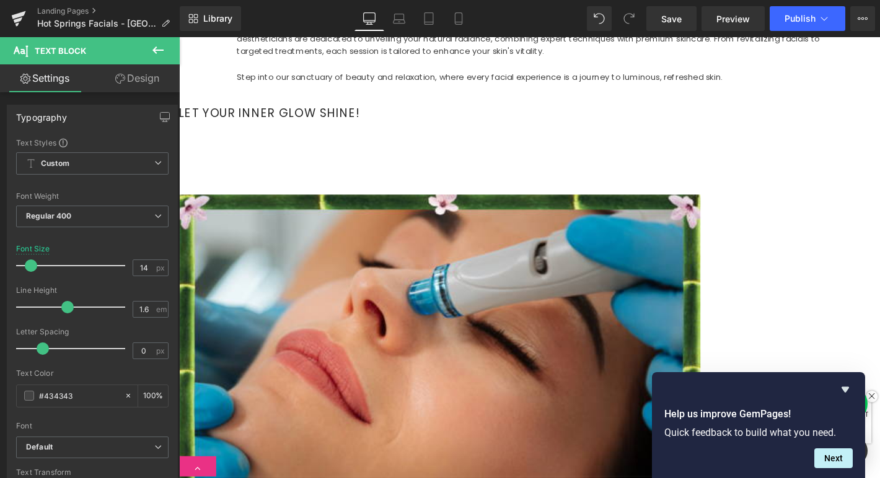
scroll to position [474, 0]
click at [794, 17] on span "Publish" at bounding box center [799, 19] width 31 height 10
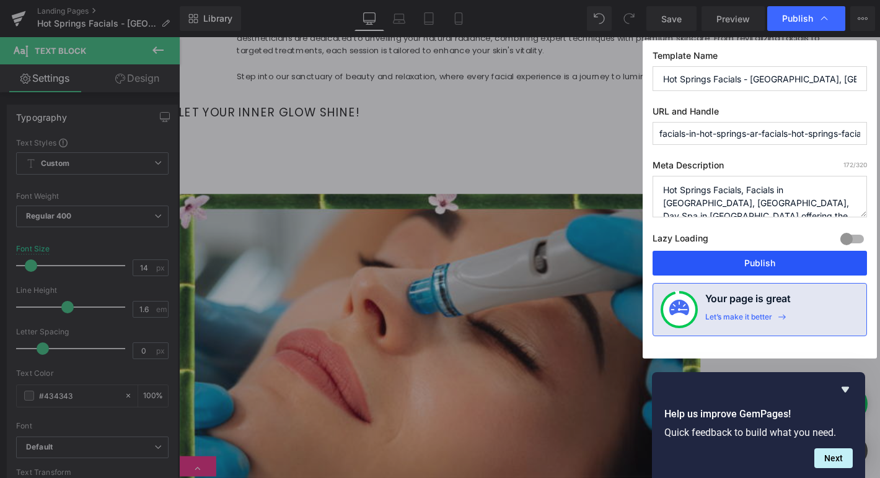
click at [780, 258] on button "Publish" at bounding box center [759, 263] width 214 height 25
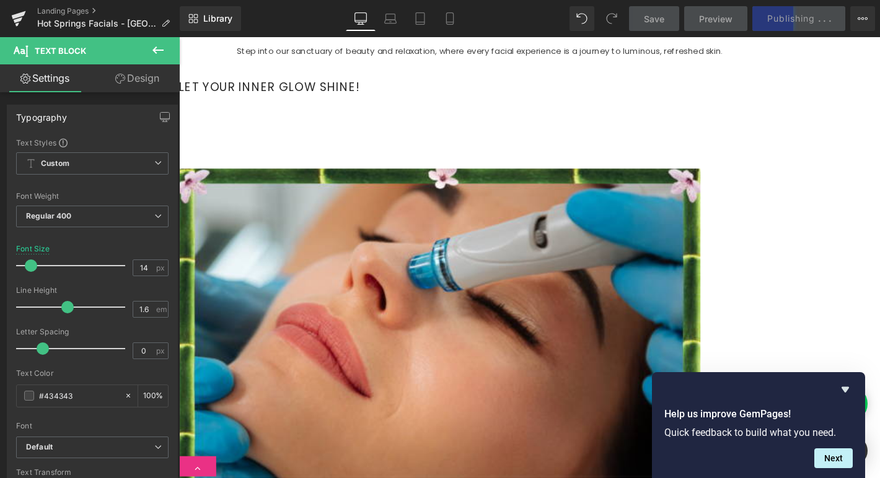
scroll to position [503, 0]
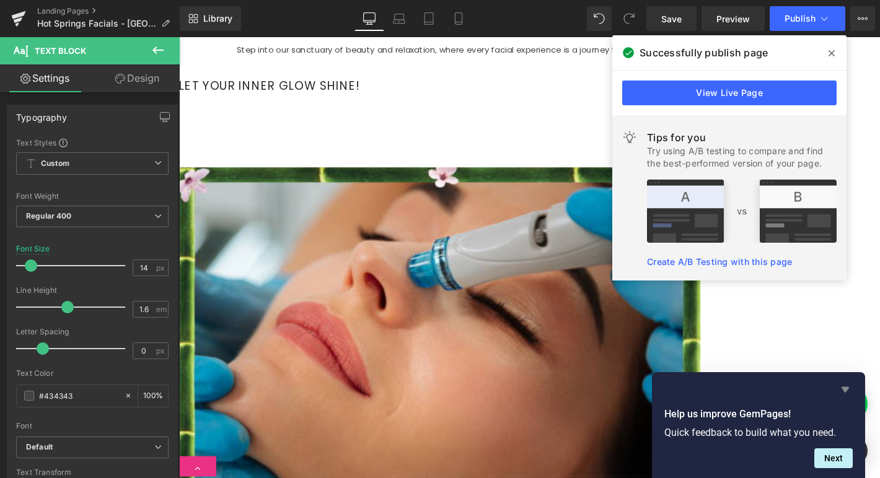
click at [845, 384] on icon "Hide survey" at bounding box center [844, 389] width 15 height 15
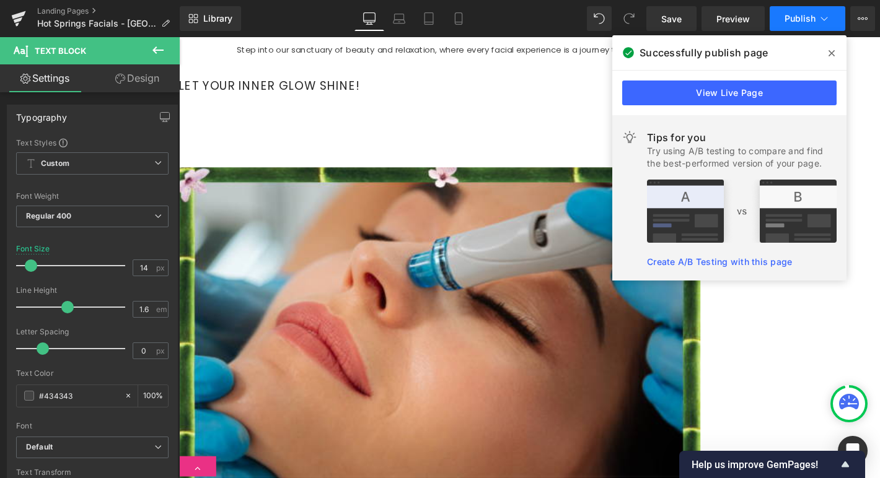
click at [797, 19] on span "Publish" at bounding box center [799, 19] width 31 height 10
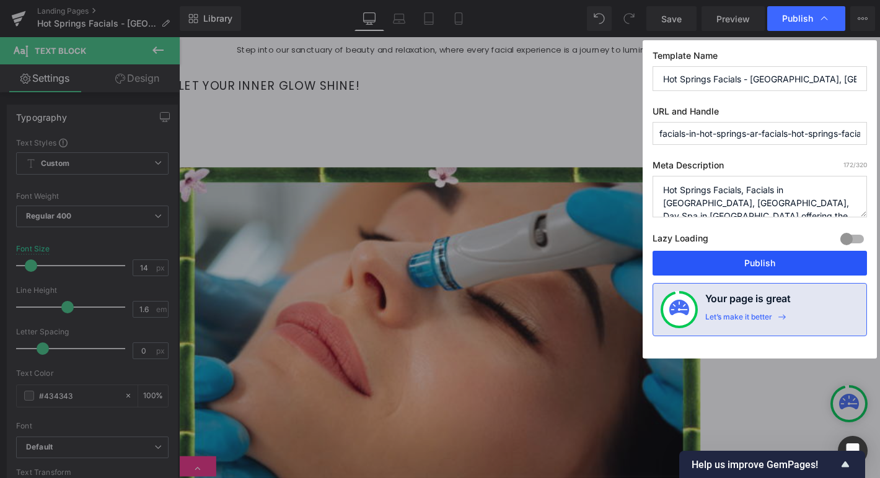
click at [737, 266] on button "Publish" at bounding box center [759, 263] width 214 height 25
